Goal: Information Seeking & Learning: Compare options

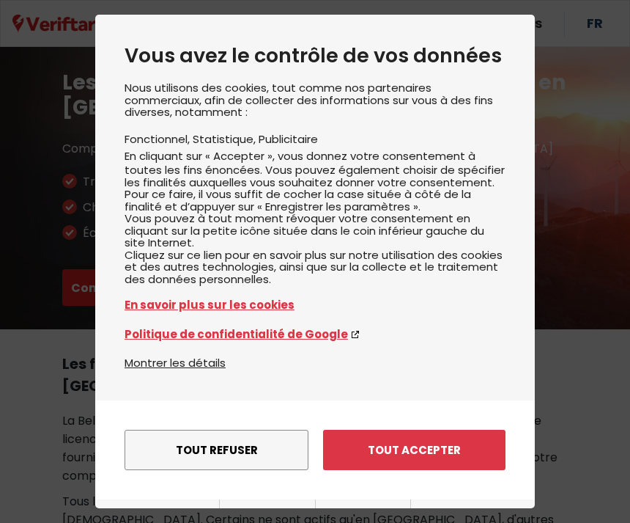
click at [439, 430] on button "Tout accepter" at bounding box center [414, 450] width 183 height 40
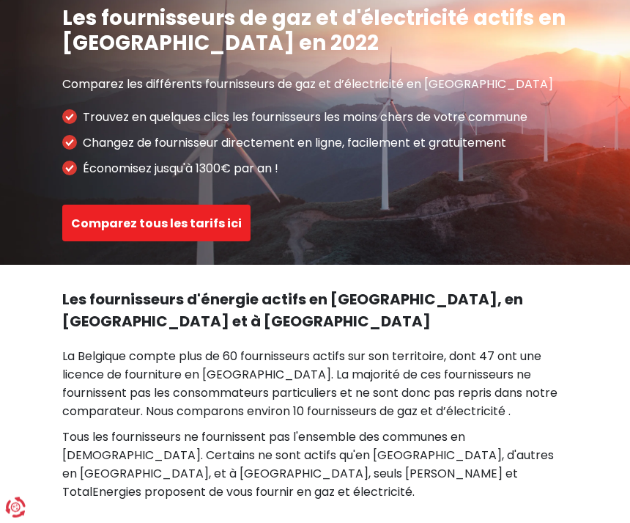
scroll to position [67, 0]
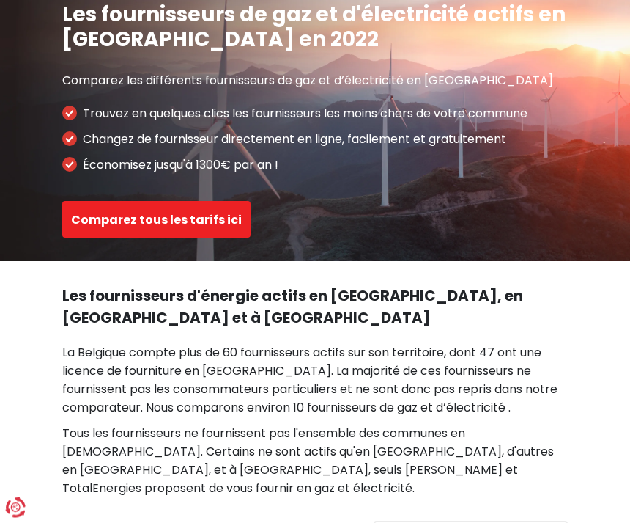
click at [130, 213] on button "Comparez tous les tarifs ici" at bounding box center [156, 220] width 188 height 37
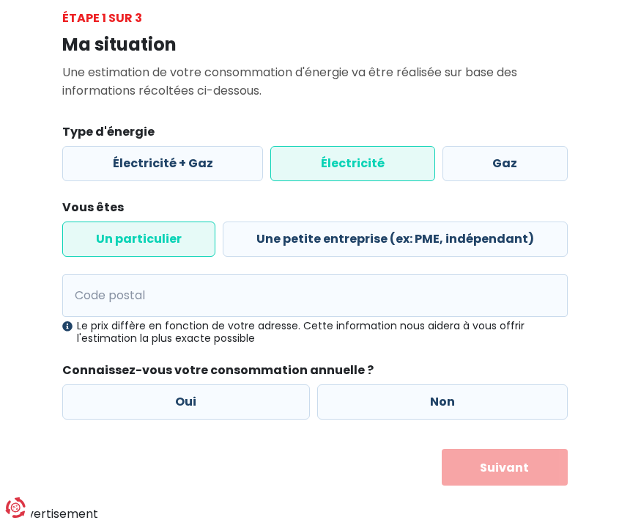
scroll to position [1, 0]
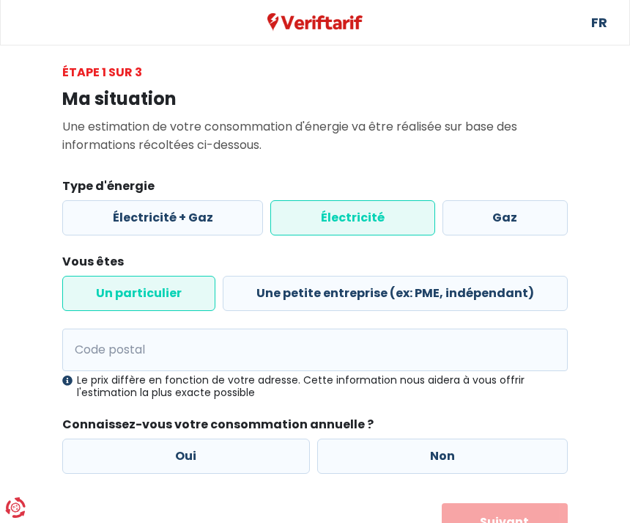
click at [512, 221] on label "Gaz" at bounding box center [505, 217] width 125 height 35
click at [512, 221] on input "Gaz" at bounding box center [505, 217] width 125 height 35
radio input "true"
radio input "false"
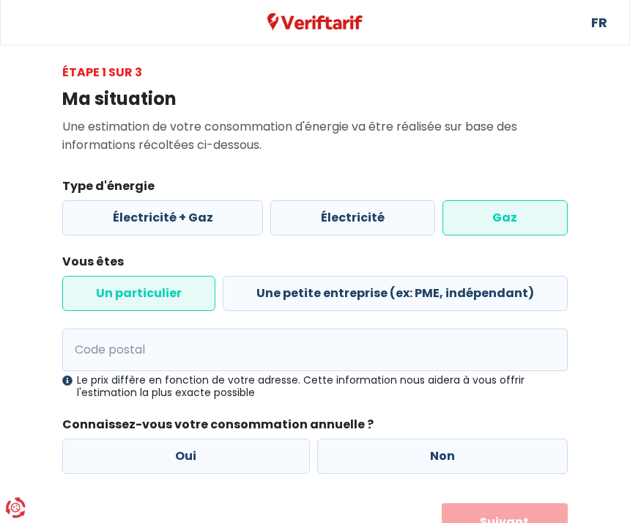
click at [146, 289] on label "Un particulier" at bounding box center [138, 293] width 153 height 35
click at [146, 289] on input "Un particulier" at bounding box center [138, 293] width 153 height 35
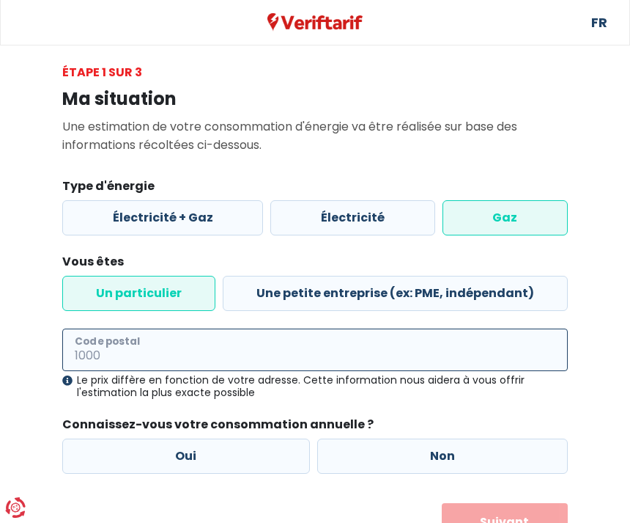
click at [253, 345] on input "Code postal" at bounding box center [315, 349] width 506 height 43
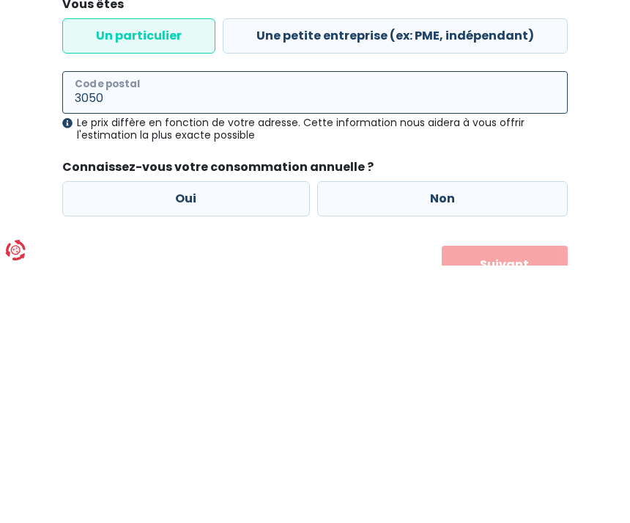
type input "3050"
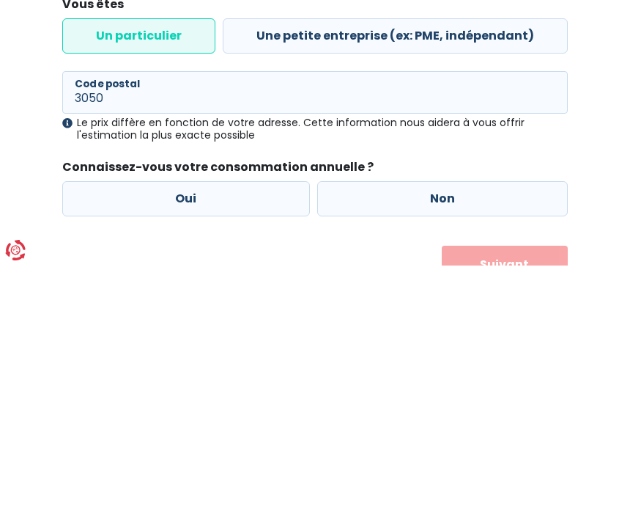
click at [193, 438] on label "Oui" at bounding box center [186, 455] width 248 height 35
click at [193, 438] on input "Oui" at bounding box center [186, 455] width 248 height 35
radio input "true"
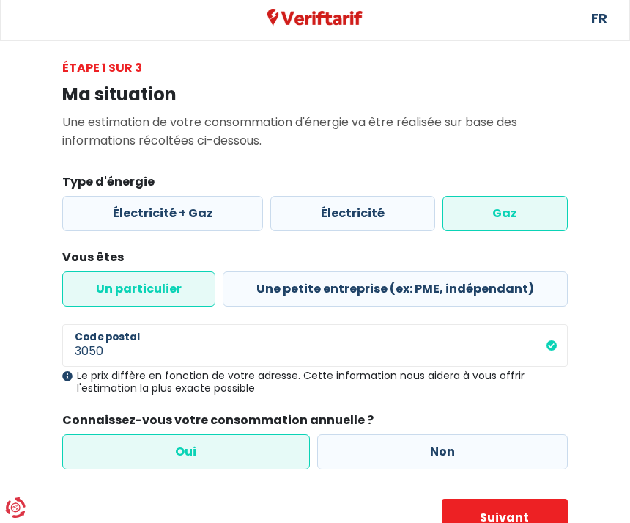
click at [514, 508] on button "Suivant" at bounding box center [505, 516] width 127 height 37
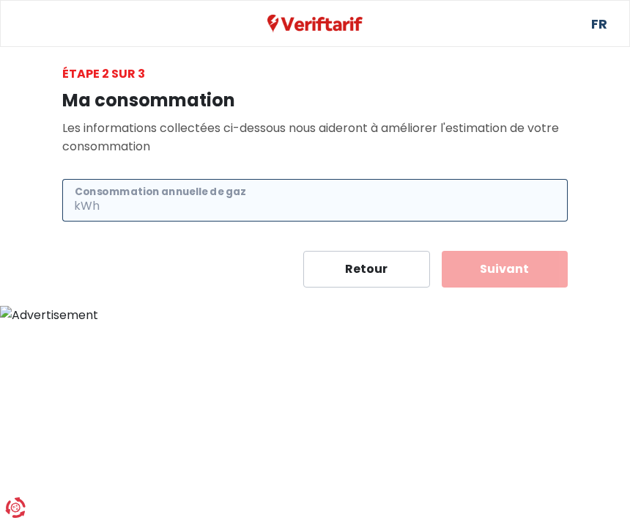
click at [228, 192] on input "Consommation annuelle de gaz" at bounding box center [335, 200] width 465 height 43
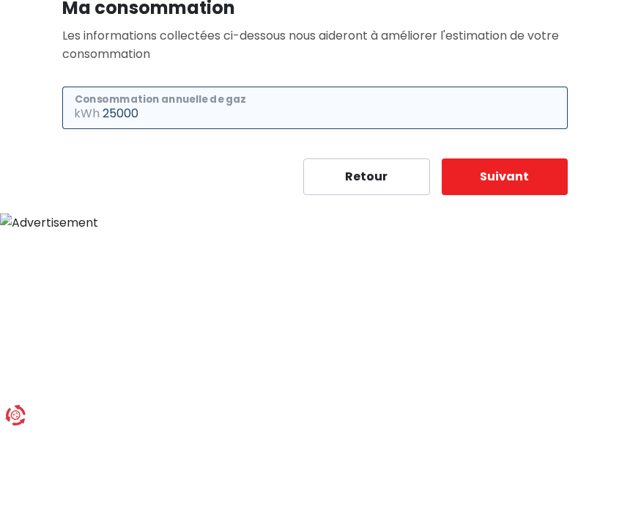
type input "25000"
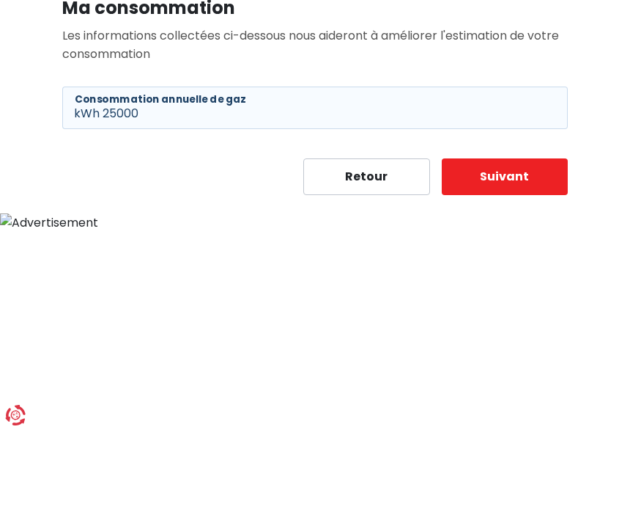
click at [515, 251] on button "Suivant" at bounding box center [505, 269] width 127 height 37
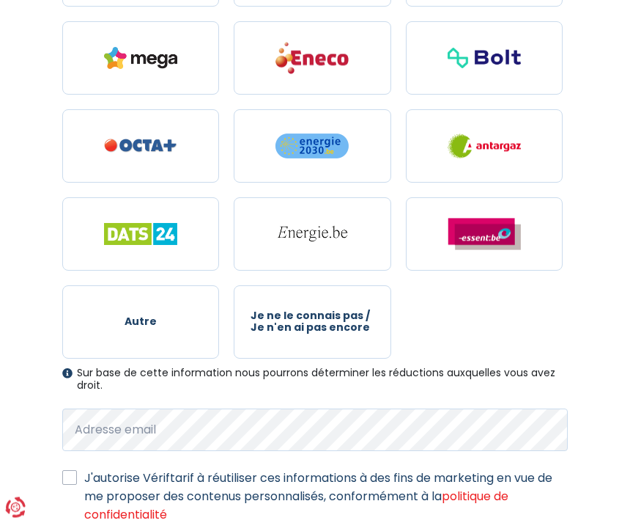
scroll to position [309, 0]
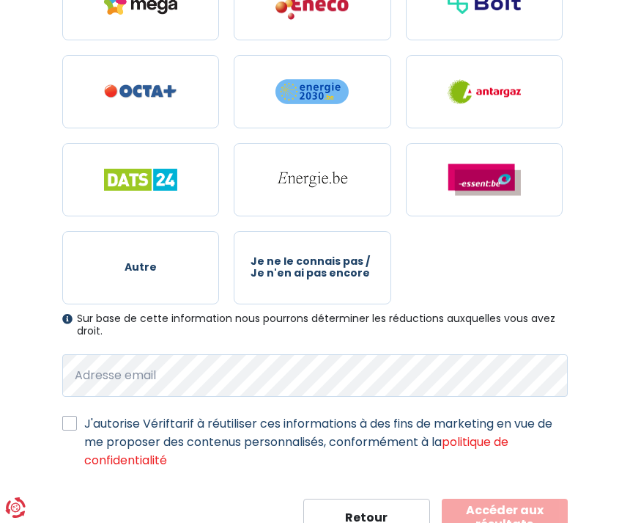
click at [84, 419] on label "J'autorise Vériftarif à réutiliser ces informations à des fins de marketing en …" at bounding box center [326, 441] width 484 height 55
click at [77, 419] on input "J'autorise Vériftarif à réutiliser ces informations à des fins de marketing en …" at bounding box center [69, 421] width 15 height 15
checkbox input "true"
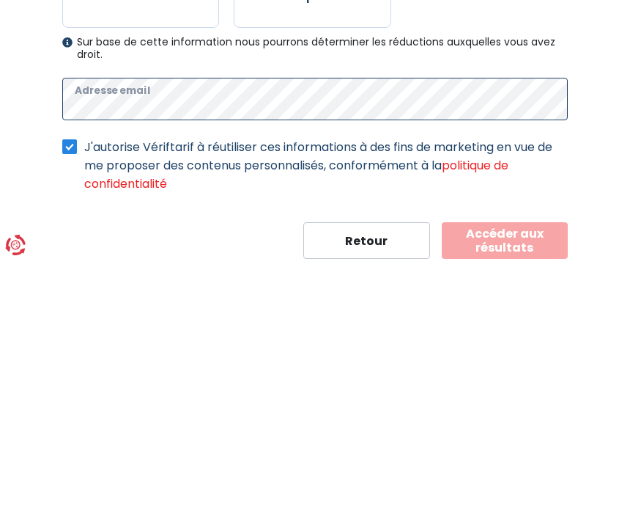
scroll to position [325, 0]
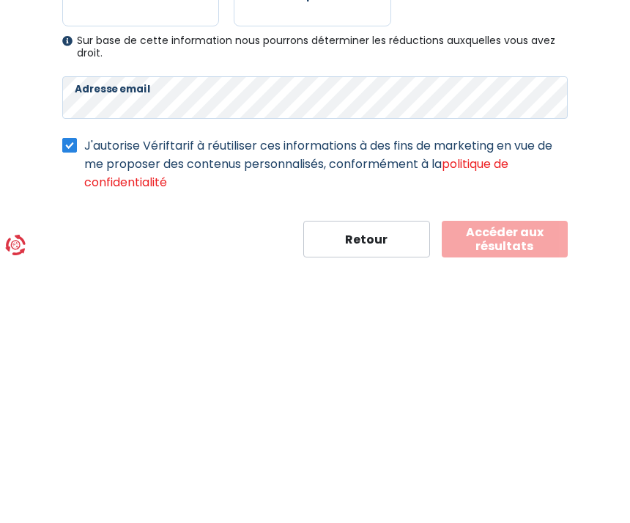
click at [297, 217] on form "Votre fournisseur de gas actuel Autre Je ne le connais pas / Je n'en ai pas enc…" at bounding box center [315, 178] width 506 height 685
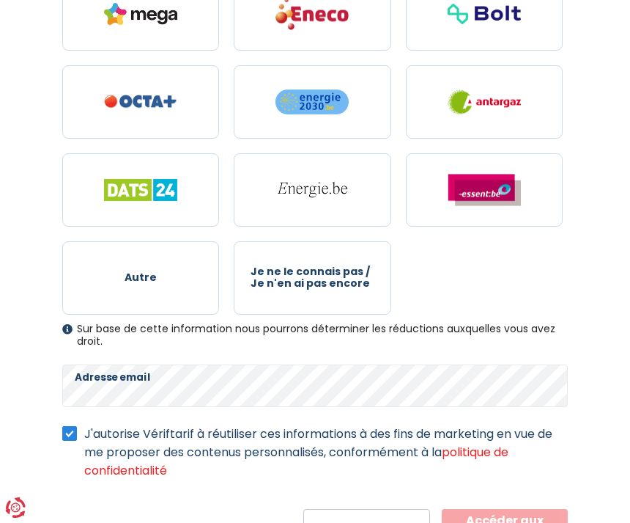
scroll to position [309, 0]
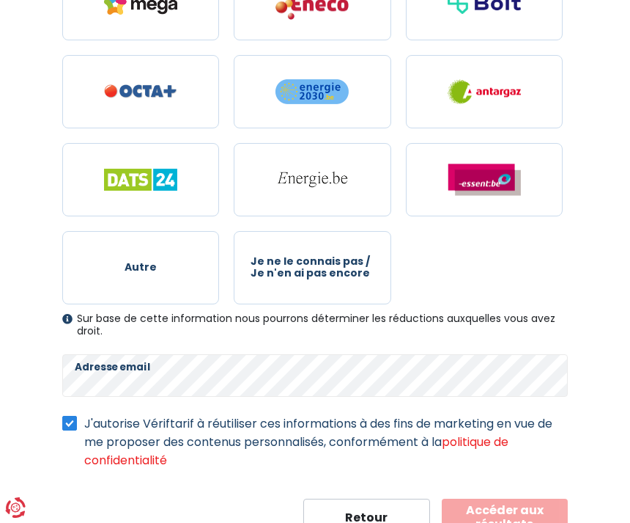
click at [517, 511] on button "Accéder aux résultats" at bounding box center [505, 516] width 127 height 37
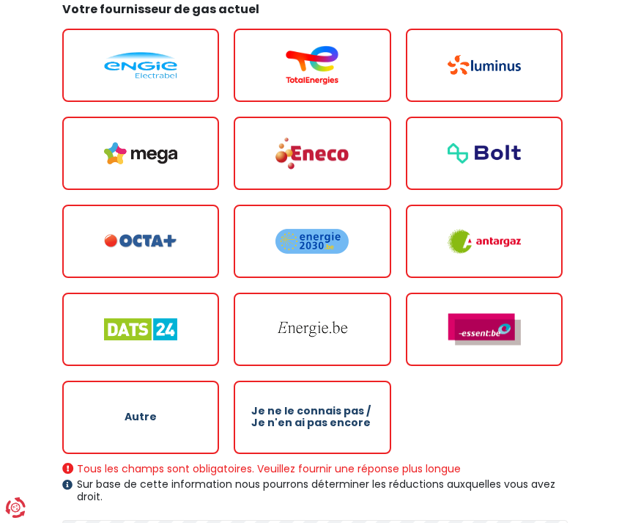
click at [157, 69] on img at bounding box center [140, 65] width 73 height 26
click at [157, 69] on input "radio" at bounding box center [140, 65] width 157 height 73
radio input "true"
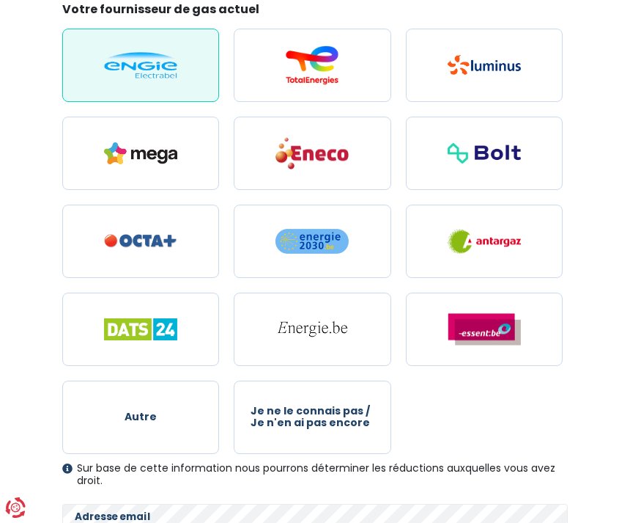
click at [319, 59] on img at bounding box center [312, 65] width 73 height 40
click at [319, 59] on input "radio" at bounding box center [312, 65] width 157 height 73
radio input "true"
radio input "false"
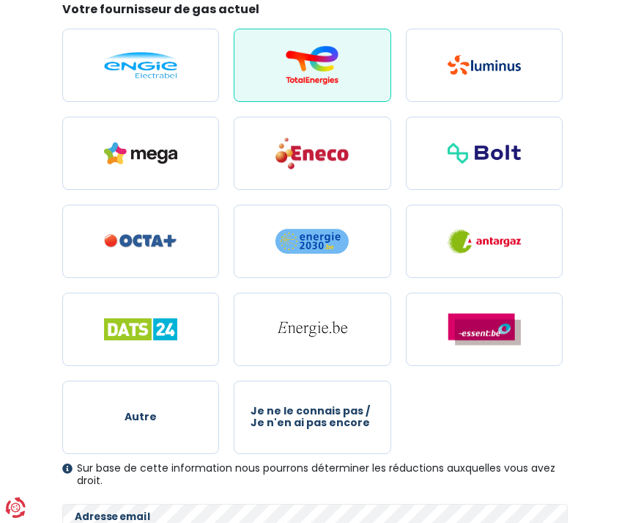
click at [476, 71] on img at bounding box center [484, 65] width 73 height 20
click at [476, 71] on input "radio" at bounding box center [484, 65] width 157 height 73
radio input "true"
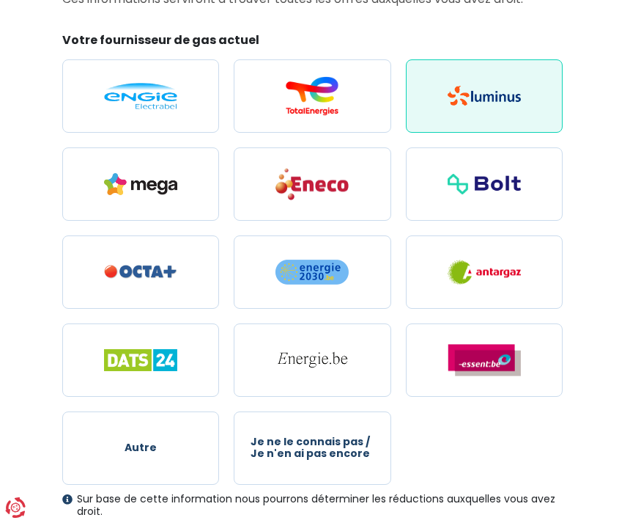
scroll to position [120, 0]
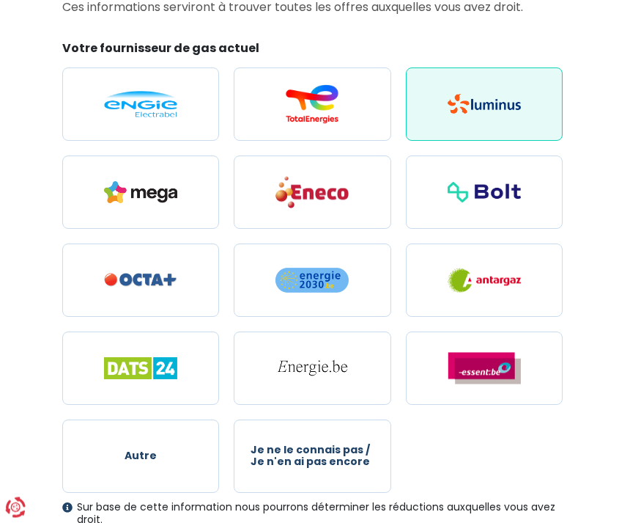
click at [334, 111] on img at bounding box center [312, 105] width 73 height 40
click at [334, 111] on input "radio" at bounding box center [312, 104] width 157 height 73
radio input "true"
radio input "false"
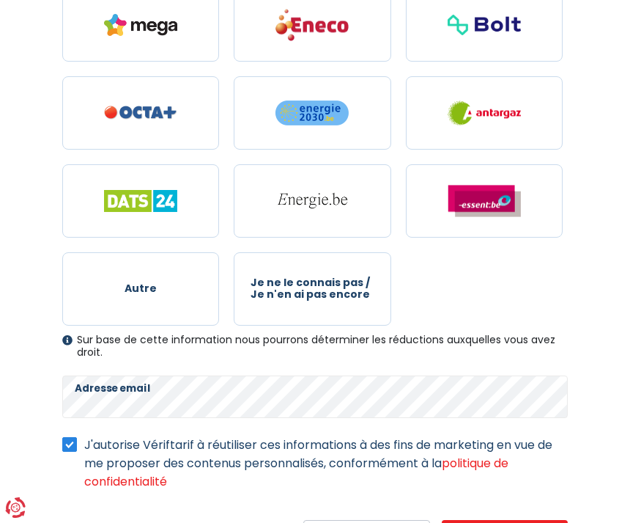
scroll to position [309, 0]
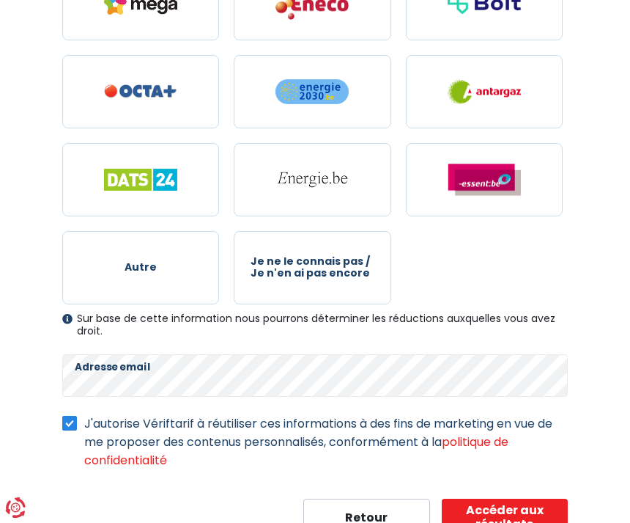
click at [525, 509] on button "Accéder aux résultats" at bounding box center [505, 516] width 127 height 37
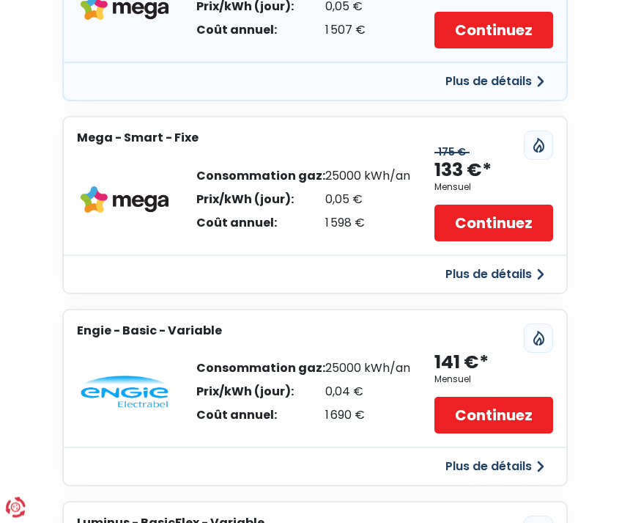
scroll to position [362, 0]
